Goal: Information Seeking & Learning: Compare options

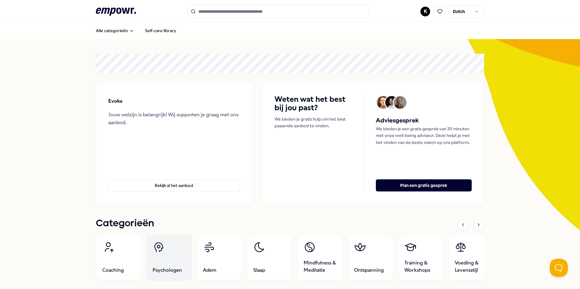
click at [175, 262] on link "Psychologen" at bounding box center [168, 257] width 45 height 45
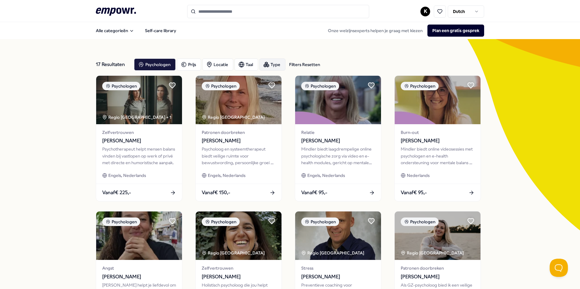
click at [272, 62] on div "Type" at bounding box center [272, 65] width 26 height 12
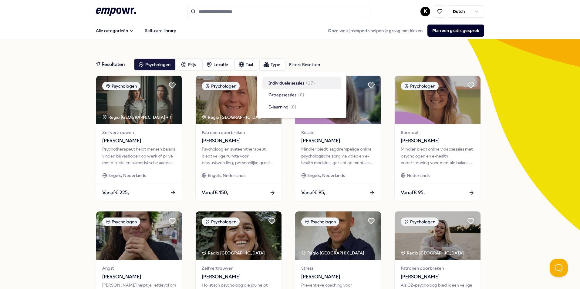
click at [297, 43] on div "17 Resultaten Filters Resetten Psychologen [PERSON_NAME] Taal Type Filters Rese…" at bounding box center [290, 275] width 388 height 473
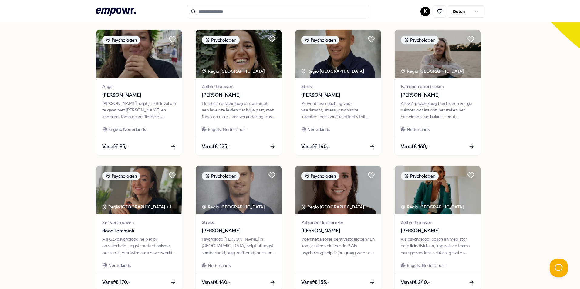
scroll to position [253, 0]
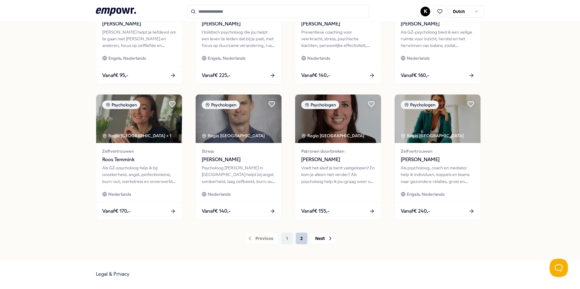
click at [300, 239] on button "2" at bounding box center [301, 238] width 12 height 12
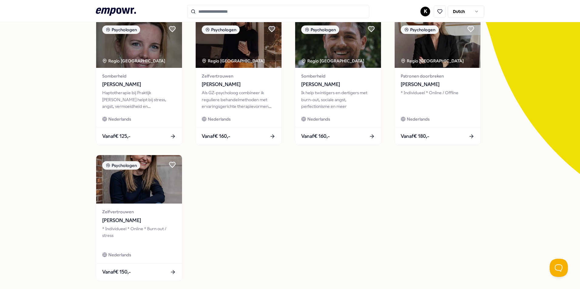
scroll to position [26, 0]
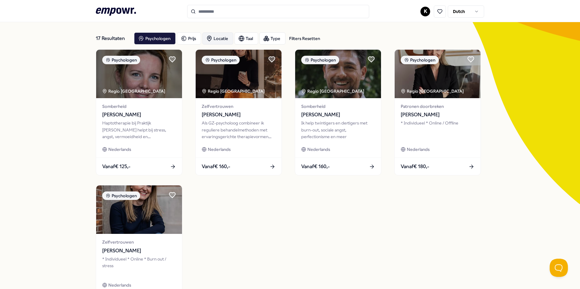
click at [224, 39] on div "Locatie" at bounding box center [217, 38] width 31 height 12
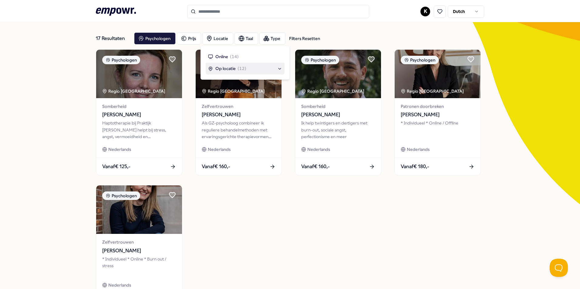
click at [279, 68] on div "Op locatie ( 12 )" at bounding box center [245, 68] width 74 height 7
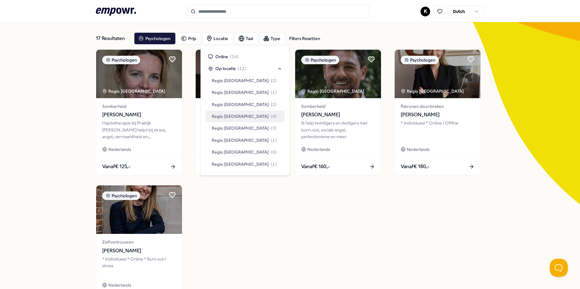
click at [270, 114] on span "( 4 )" at bounding box center [273, 116] width 6 height 7
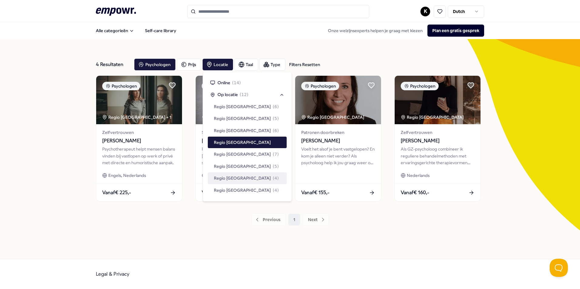
click at [215, 244] on div "4 Resultaten Filters Resetten Psychologen [PERSON_NAME] Taal Type Filters Reset…" at bounding box center [290, 149] width 388 height 191
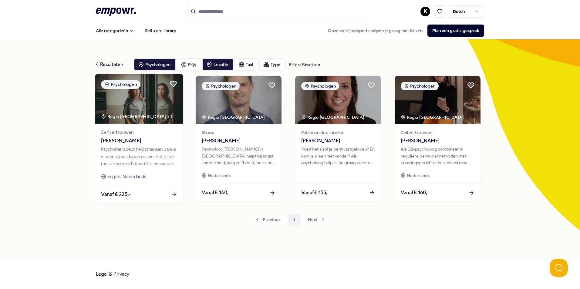
click at [131, 159] on div "Psychotherapeut helpt mensen balans vinden bij vastlopen op werk of privé met d…" at bounding box center [139, 156] width 76 height 21
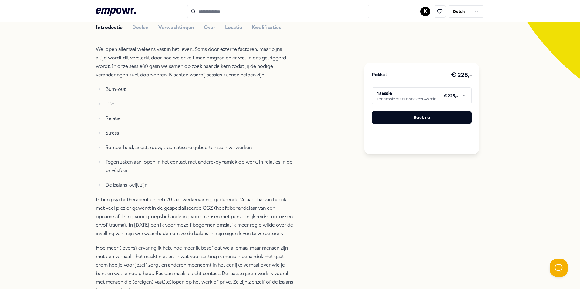
scroll to position [30, 0]
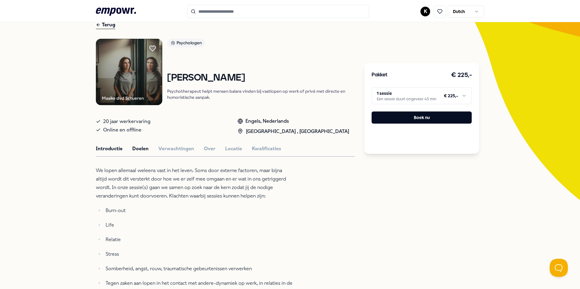
click at [140, 149] on button "Doelen" at bounding box center [140, 149] width 16 height 8
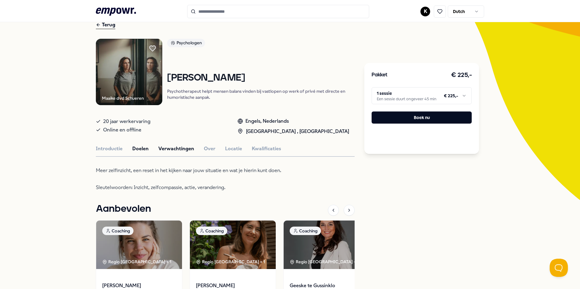
click at [167, 149] on button "Verwachtingen" at bounding box center [176, 149] width 36 height 8
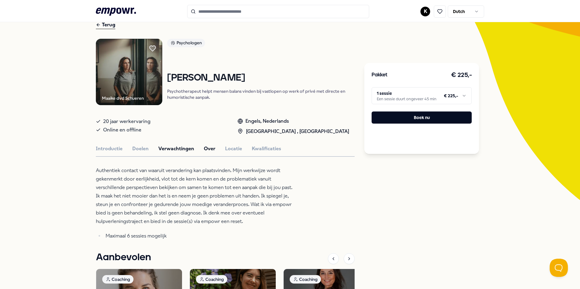
click at [204, 146] on button "Over" at bounding box center [210, 149] width 12 height 8
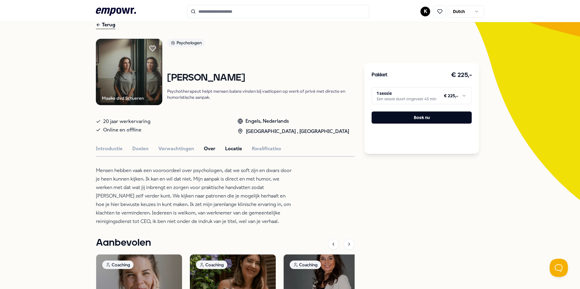
click at [228, 147] on button "Locatie" at bounding box center [233, 149] width 17 height 8
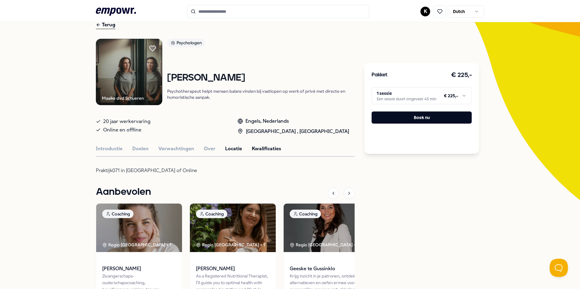
click at [268, 146] on button "Kwalificaties" at bounding box center [266, 149] width 29 height 8
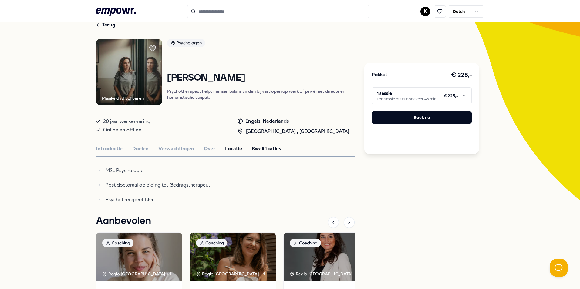
click at [226, 150] on button "Locatie" at bounding box center [233, 149] width 17 height 8
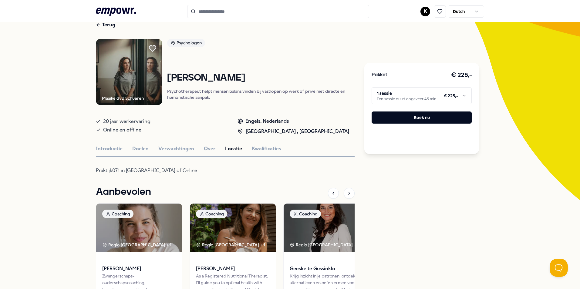
click at [152, 49] on icon at bounding box center [152, 48] width 7 height 6
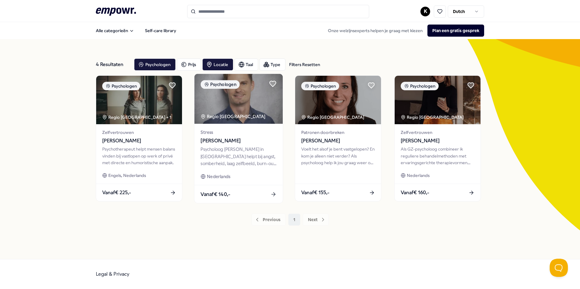
click at [260, 156] on div "Psycholoog [PERSON_NAME] in [GEOGRAPHIC_DATA] helpt bij angst, somberheid, laag…" at bounding box center [238, 156] width 76 height 21
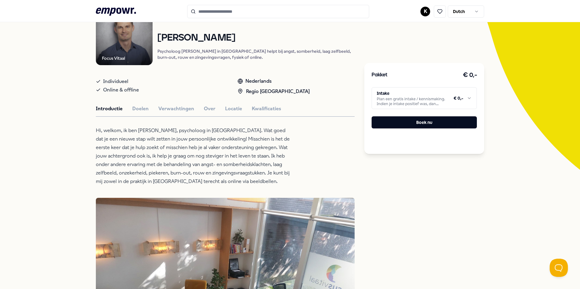
scroll to position [91, 0]
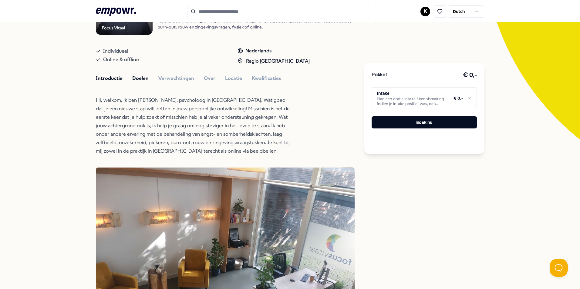
click at [138, 82] on button "Doelen" at bounding box center [140, 79] width 16 height 8
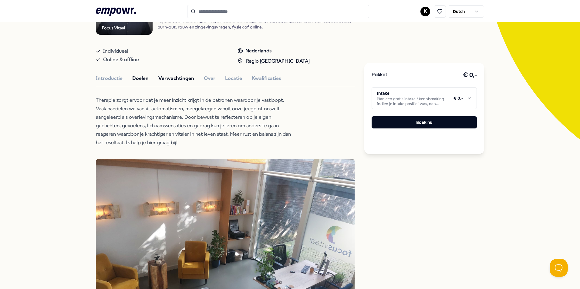
click at [173, 82] on button "Verwachtingen" at bounding box center [176, 79] width 36 height 8
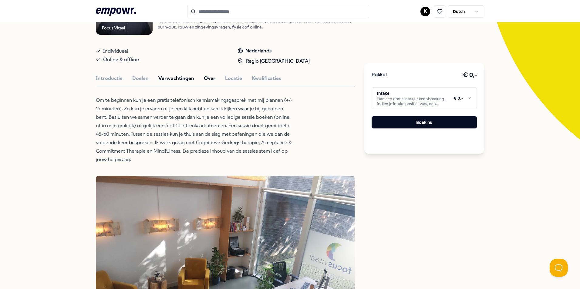
click at [208, 82] on button "Over" at bounding box center [210, 79] width 12 height 8
click at [225, 82] on button "Locatie" at bounding box center [233, 79] width 17 height 8
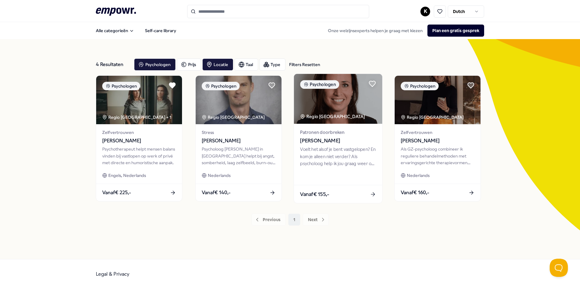
click at [320, 136] on div "Patronen doorbreken [PERSON_NAME]" at bounding box center [338, 137] width 76 height 16
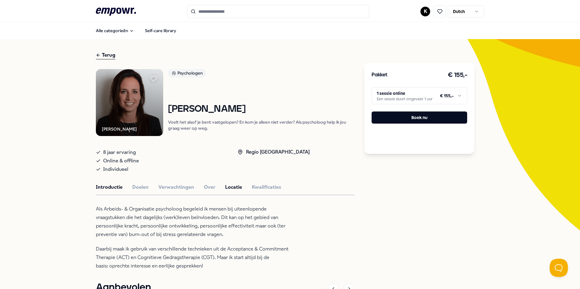
click at [225, 189] on button "Locatie" at bounding box center [233, 187] width 17 height 8
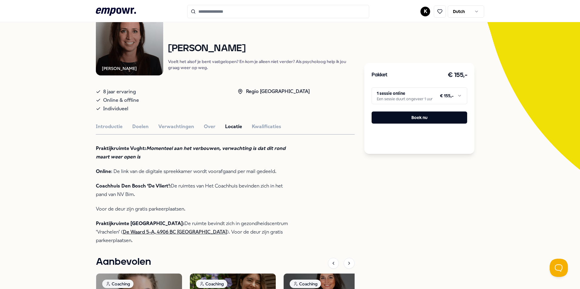
scroll to position [91, 0]
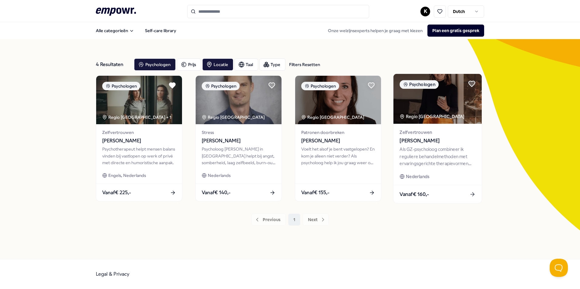
click at [436, 163] on div "Als GZ-psycholoog combineer ik reguliere behandelmethoden met ervaringsgerichte…" at bounding box center [437, 156] width 76 height 21
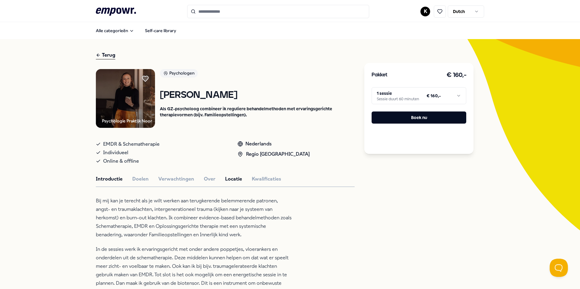
click at [227, 178] on button "Locatie" at bounding box center [233, 179] width 17 height 8
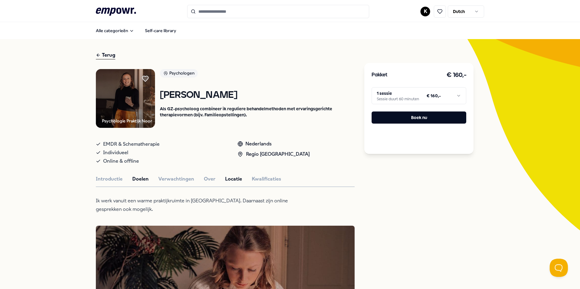
click at [135, 179] on button "Doelen" at bounding box center [140, 179] width 16 height 8
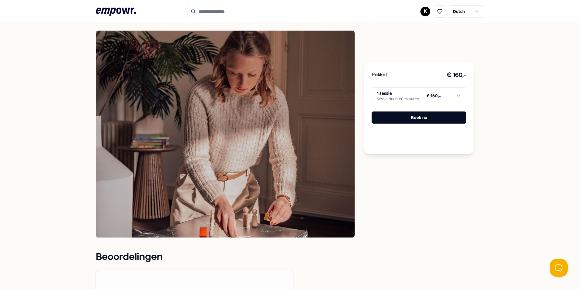
scroll to position [61, 0]
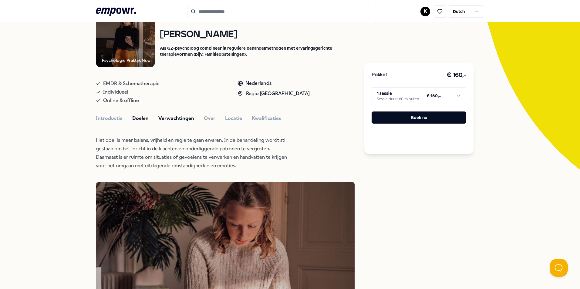
click at [173, 120] on button "Verwachtingen" at bounding box center [176, 119] width 36 height 8
click at [266, 115] on button "Kwalificaties" at bounding box center [266, 119] width 29 height 8
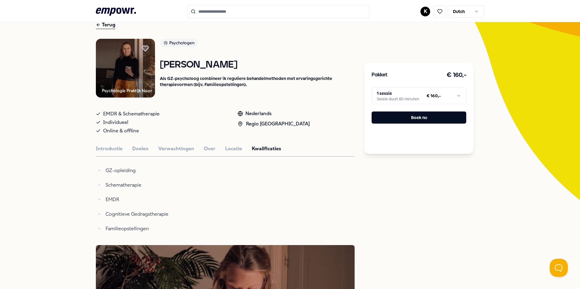
scroll to position [0, 0]
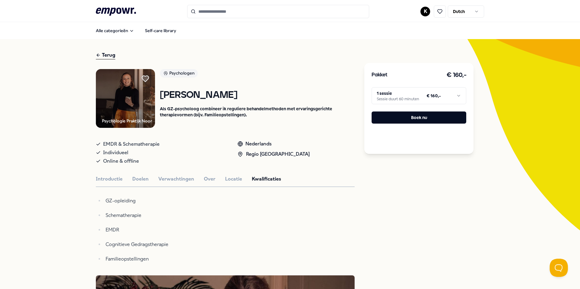
click at [143, 78] on icon at bounding box center [145, 79] width 7 height 6
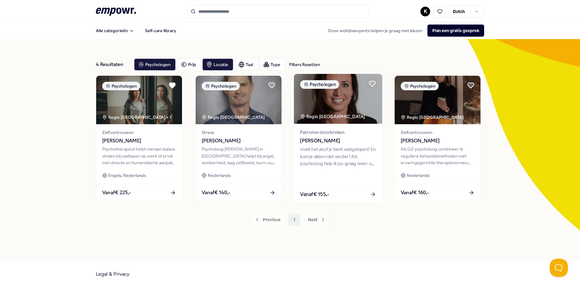
click at [333, 166] on div "Voelt het alsof je bent vastgelopen? En kom je alleen niet verder? Als psycholo…" at bounding box center [338, 156] width 76 height 21
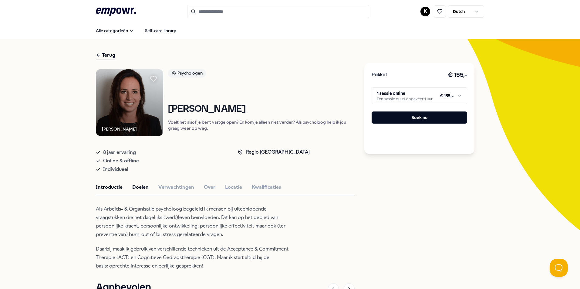
click at [139, 187] on button "Doelen" at bounding box center [140, 187] width 16 height 8
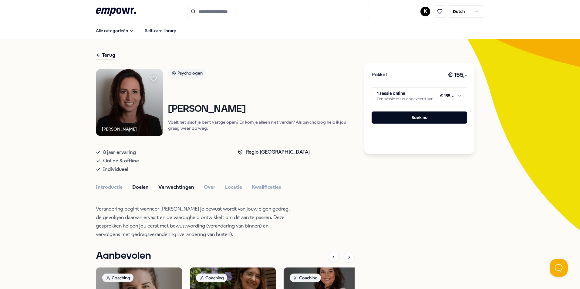
click at [172, 188] on button "Verwachtingen" at bounding box center [176, 187] width 36 height 8
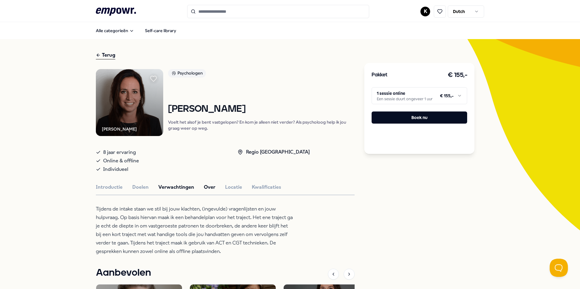
click at [204, 186] on button "Over" at bounding box center [210, 187] width 12 height 8
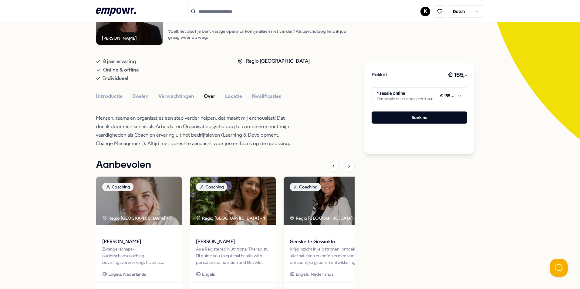
scroll to position [30, 0]
